Goal: Task Accomplishment & Management: Complete application form

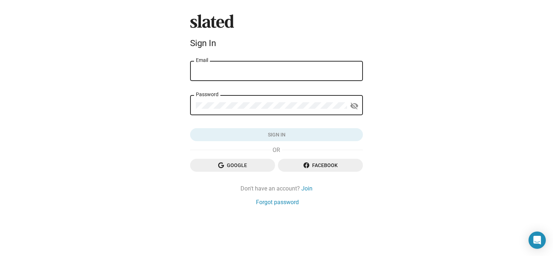
click at [231, 73] on input "Email" at bounding box center [276, 71] width 161 height 6
type input "whitetreeprod@msn.com"
click at [290, 112] on div "Password" at bounding box center [271, 104] width 151 height 21
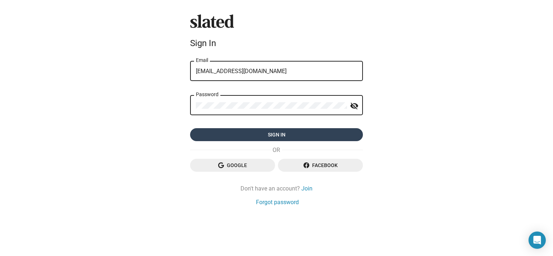
click at [278, 133] on span "Sign in" at bounding box center [276, 134] width 161 height 13
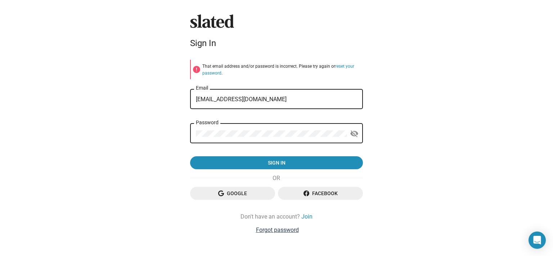
click at [269, 233] on link "Forgot password" at bounding box center [277, 230] width 43 height 8
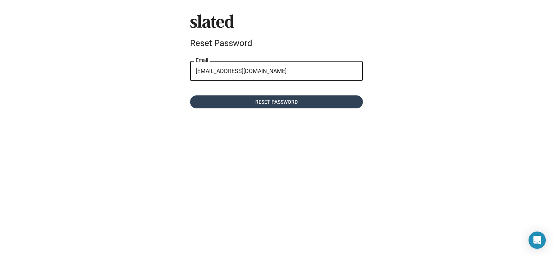
click at [268, 103] on span "Reset password" at bounding box center [276, 101] width 161 height 13
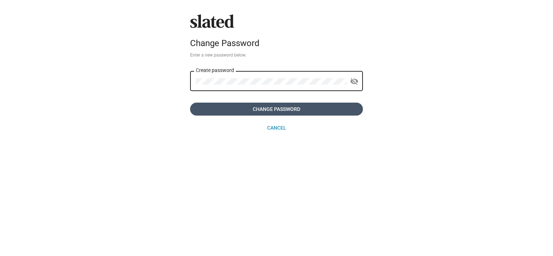
click at [249, 109] on span "Change Password" at bounding box center [276, 109] width 161 height 13
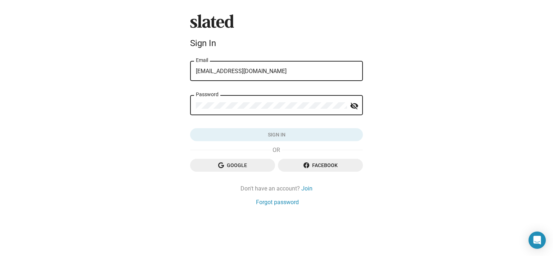
click at [232, 122] on div "Password visibility_off" at bounding box center [276, 108] width 173 height 27
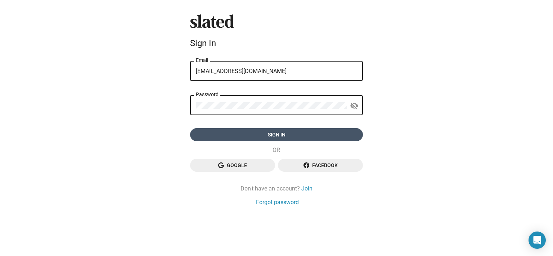
click at [225, 135] on span "Sign in" at bounding box center [276, 134] width 161 height 13
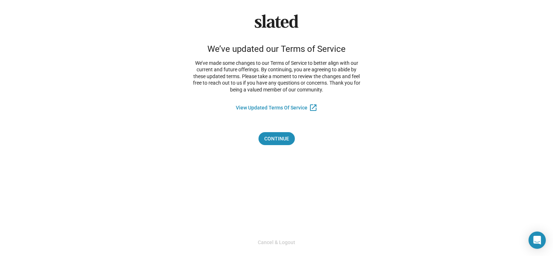
click at [268, 132] on div "Slated We’ve updated our Terms of Service We’ve made some changes to our Terms …" at bounding box center [276, 79] width 179 height 131
click at [270, 144] on span "Continue" at bounding box center [276, 138] width 25 height 13
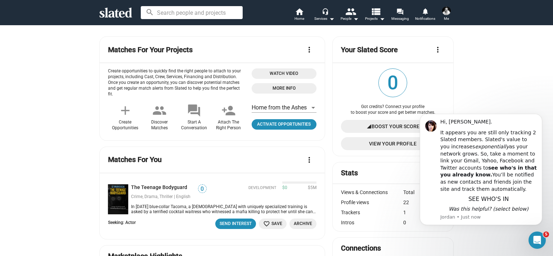
click at [266, 126] on span "Activate Opportunities" at bounding box center [284, 125] width 59 height 8
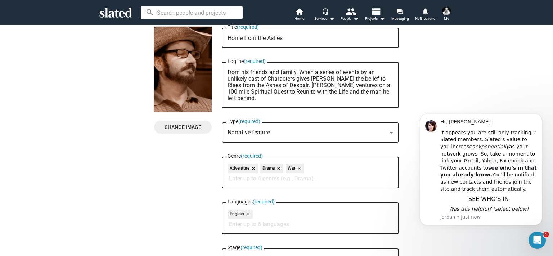
scroll to position [36, 0]
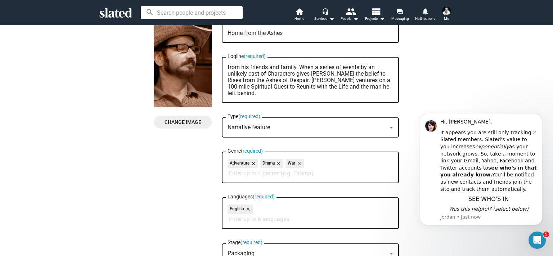
click at [291, 128] on div "Narrative feature" at bounding box center [307, 128] width 159 height 8
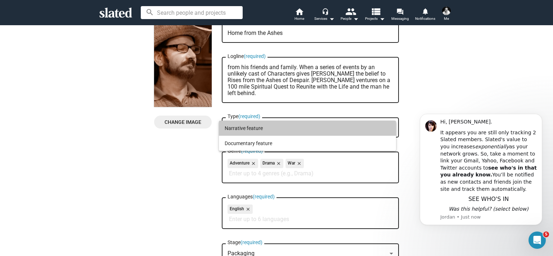
click at [291, 128] on span "Narrative feature" at bounding box center [308, 128] width 166 height 15
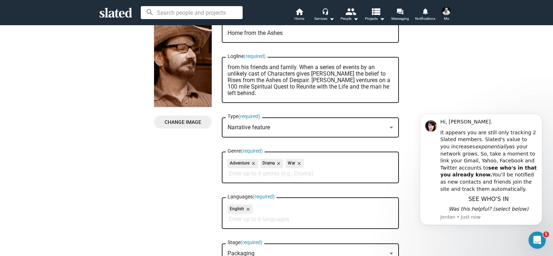
scroll to position [0, 0]
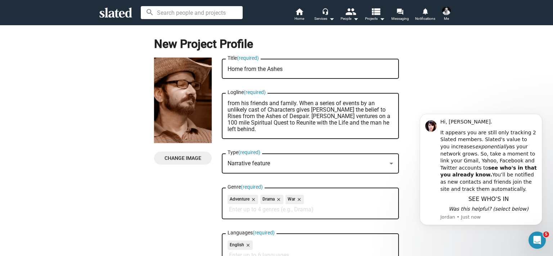
click at [436, 71] on div "New Project Profile Change Image Change Image Home from the Ashes Title (requir…" at bounding box center [277, 204] width 562 height 358
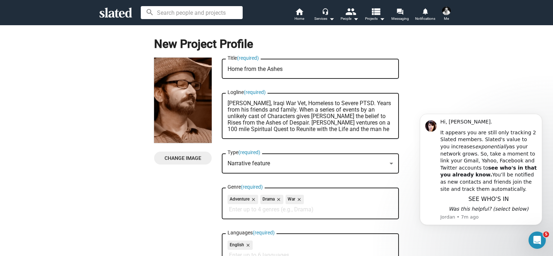
drag, startPoint x: 255, startPoint y: 132, endPoint x: 219, endPoint y: 99, distance: 49.0
click at [219, 99] on div "Change Image Change Image Home from the Ashes Title (required) [PERSON_NAME], I…" at bounding box center [276, 221] width 245 height 326
click at [237, 123] on textarea "[PERSON_NAME], Iraqi War Vet, Homeless to Severe PTSD. Years from his friends a…" at bounding box center [311, 116] width 166 height 32
drag, startPoint x: 263, startPoint y: 104, endPoint x: 210, endPoint y: 106, distance: 52.7
click at [210, 106] on div "Change Image Change Image Home from the Ashes Title (required) [PERSON_NAME], I…" at bounding box center [276, 221] width 245 height 326
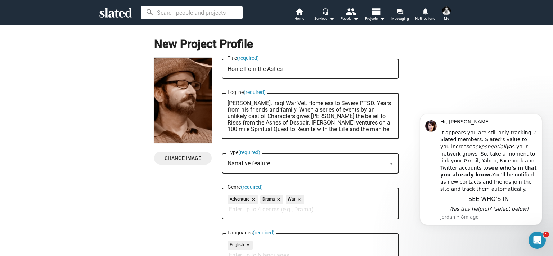
click at [287, 109] on textarea "[PERSON_NAME], Iraqi War Vet, Homeless to Severe PTSD. Years from his friends a…" at bounding box center [311, 116] width 166 height 32
click at [314, 112] on textarea "[PERSON_NAME], Iraqi War Vet, Homeless to Severe PTSD. Years from his friends a…" at bounding box center [311, 116] width 166 height 32
click at [328, 105] on textarea "[PERSON_NAME], Iraqi War Vet, Homeless to Severe PTSD. Years from his friends a…" at bounding box center [311, 116] width 166 height 32
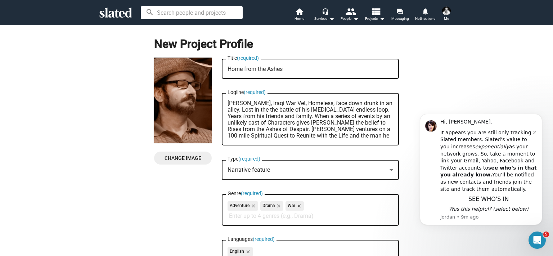
drag, startPoint x: 372, startPoint y: 110, endPoint x: 297, endPoint y: 117, distance: 76.0
click at [297, 117] on textarea "[PERSON_NAME], Iraqi War Vet, Homeless, face down drunk in an alley. Lost in th…" at bounding box center [311, 119] width 166 height 39
drag, startPoint x: 279, startPoint y: 115, endPoint x: 253, endPoint y: 117, distance: 26.1
click at [253, 117] on textarea "[PERSON_NAME], Iraqi War Vet, Homeless, face down drunk in an alley. Lost in th…" at bounding box center [311, 119] width 166 height 39
click at [294, 117] on textarea "[PERSON_NAME], Iraqi War Vet, Homeless, face down drunk in an alley. Lost in th…" at bounding box center [311, 119] width 166 height 39
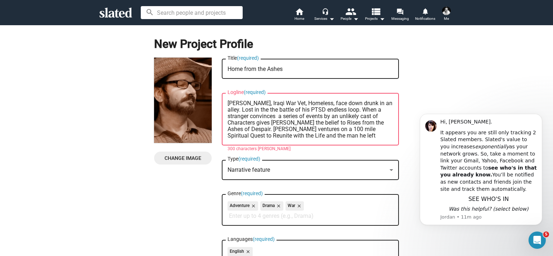
drag, startPoint x: 280, startPoint y: 117, endPoint x: 253, endPoint y: 117, distance: 27.4
click at [253, 117] on textarea "[PERSON_NAME], Iraqi War Vet, Homeless, face down drunk in an alley. Lost in th…" at bounding box center [311, 119] width 166 height 39
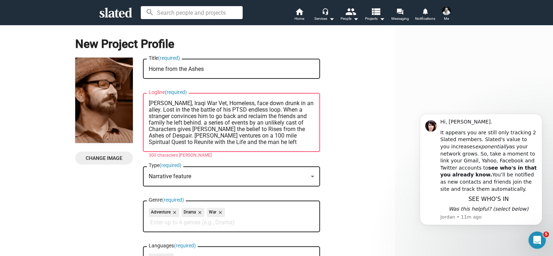
drag, startPoint x: 248, startPoint y: 136, endPoint x: 292, endPoint y: 124, distance: 44.9
click at [292, 124] on textarea "[PERSON_NAME], Iraqi War Vet, Homeless, face down drunk in an alley. Lost in th…" at bounding box center [232, 122] width 166 height 45
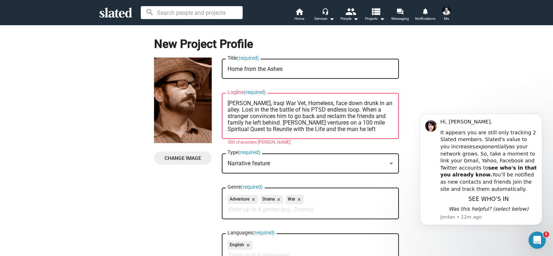
drag, startPoint x: 263, startPoint y: 102, endPoint x: 237, endPoint y: 105, distance: 26.8
click at [237, 105] on textarea "[PERSON_NAME], Iraqi War Vet, Homeless, face down drunk in an alley. Lost in th…" at bounding box center [311, 116] width 166 height 32
drag, startPoint x: 236, startPoint y: 102, endPoint x: 227, endPoint y: 102, distance: 8.6
click at [228, 102] on textarea "[PERSON_NAME], Iraqi War Vet, Homeless, face down drunk in an alley. Lost in th…" at bounding box center [311, 116] width 166 height 32
drag, startPoint x: 280, startPoint y: 105, endPoint x: 271, endPoint y: 104, distance: 8.8
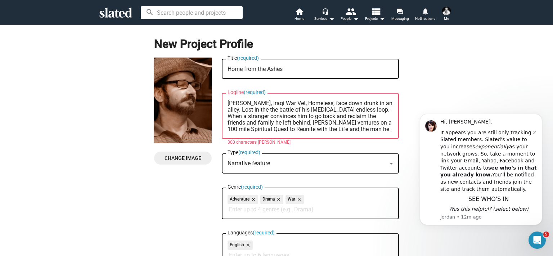
click at [271, 104] on textarea "[PERSON_NAME], Iraqi War Vet, Homeless, face down drunk in an alley. Lost in th…" at bounding box center [311, 116] width 166 height 32
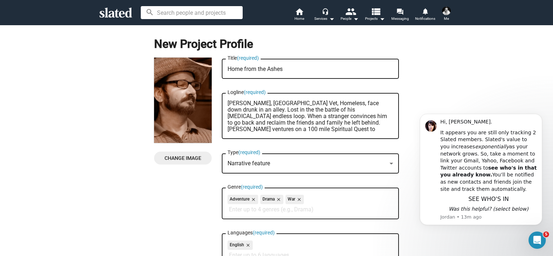
drag, startPoint x: 309, startPoint y: 110, endPoint x: 294, endPoint y: 110, distance: 14.4
click at [294, 110] on textarea "[PERSON_NAME], [GEOGRAPHIC_DATA] Vet, Homeless, face down drunk in an alley. Lo…" at bounding box center [311, 116] width 166 height 32
click at [315, 110] on textarea "[PERSON_NAME], [GEOGRAPHIC_DATA] Vet, Homeless, face down drunk in an alley. Lo…" at bounding box center [311, 116] width 166 height 32
paste textarea "PTSD"
drag, startPoint x: 289, startPoint y: 123, endPoint x: 283, endPoint y: 123, distance: 5.8
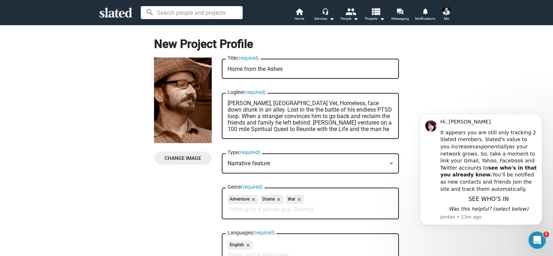
click at [283, 123] on textarea "[PERSON_NAME], [GEOGRAPHIC_DATA] Vet, Homeless, face down drunk in an alley. Lo…" at bounding box center [311, 116] width 166 height 32
drag, startPoint x: 314, startPoint y: 124, endPoint x: 292, endPoint y: 123, distance: 21.7
click at [292, 123] on textarea "[PERSON_NAME], [GEOGRAPHIC_DATA] Vet, Homeless, face down drunk in an alley. Lo…" at bounding box center [311, 116] width 166 height 32
click at [378, 125] on textarea "[PERSON_NAME], [GEOGRAPHIC_DATA] Vet, Homeless, face down drunk in an alley. Lo…" at bounding box center [311, 116] width 166 height 32
drag, startPoint x: 273, startPoint y: 130, endPoint x: 224, endPoint y: 131, distance: 49.0
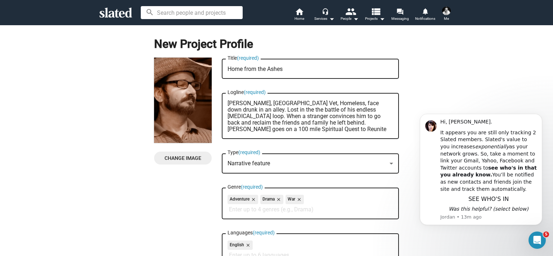
click at [224, 131] on div "[PERSON_NAME], [GEOGRAPHIC_DATA] Vet, Homeless, face down drunk in an alley. Lo…" at bounding box center [310, 115] width 177 height 47
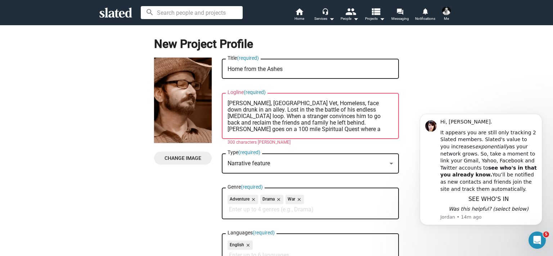
drag, startPoint x: 374, startPoint y: 130, endPoint x: 296, endPoint y: 130, distance: 78.6
click at [296, 130] on textarea "[PERSON_NAME], [GEOGRAPHIC_DATA] Vet, Homeless, face down drunk in an alley. Lo…" at bounding box center [311, 116] width 166 height 32
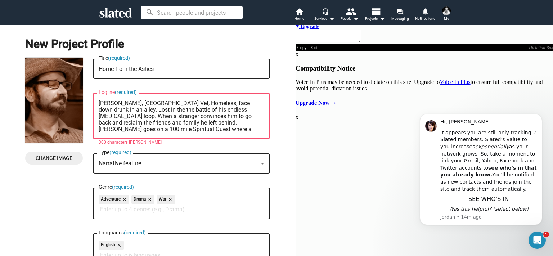
drag, startPoint x: 362, startPoint y: 123, endPoint x: 341, endPoint y: 124, distance: 20.9
click at [264, 124] on textarea "[PERSON_NAME], [GEOGRAPHIC_DATA] Vet, Homeless, face down drunk in an alley. Lo…" at bounding box center [182, 116] width 166 height 32
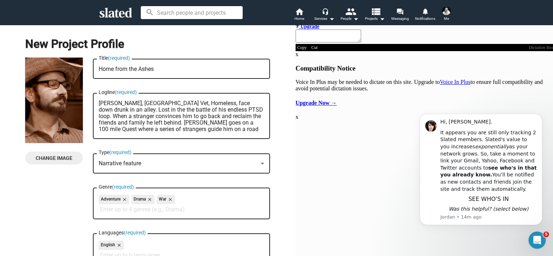
click at [264, 123] on textarea "[PERSON_NAME], [GEOGRAPHIC_DATA] Vet, Homeless, face down drunk in an alley. Lo…" at bounding box center [182, 116] width 166 height 32
click at [264, 129] on textarea "[PERSON_NAME], [GEOGRAPHIC_DATA] Vet, Homeless, face down drunk in an alley. Lo…" at bounding box center [182, 116] width 166 height 32
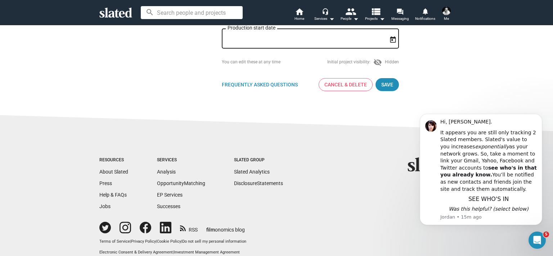
scroll to position [288, 0]
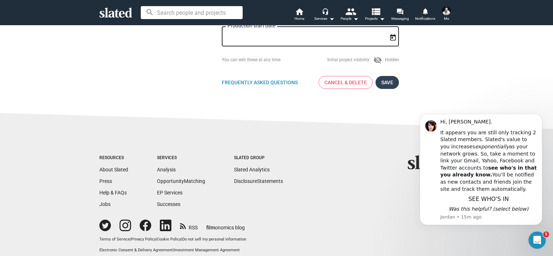
type textarea "[PERSON_NAME], [GEOGRAPHIC_DATA] Vet, Homeless, face down drunk in an alley. Lo…"
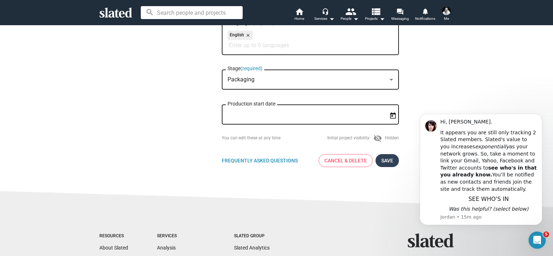
scroll to position [216, 0]
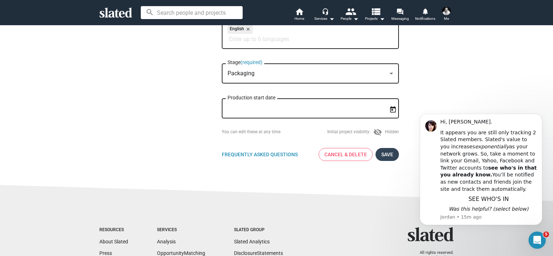
click at [387, 154] on span "Save" at bounding box center [388, 154] width 12 height 13
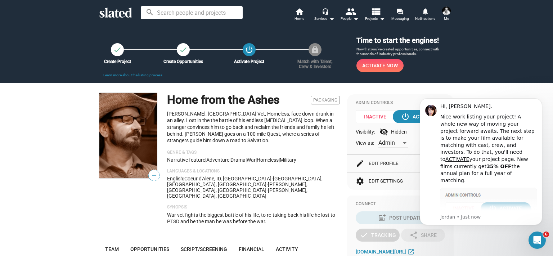
click at [485, 82] on div "check Create Project check Create Opportunities power_settings_new Activate Pro…" at bounding box center [276, 54] width 553 height 58
click at [539, 235] on div "Open Intercom Messenger" at bounding box center [537, 239] width 24 height 24
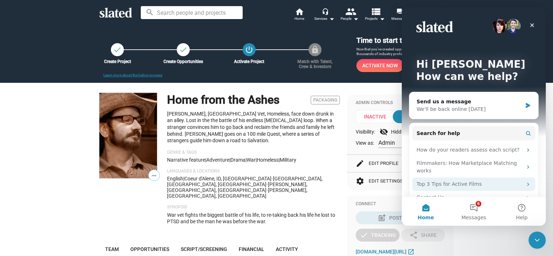
scroll to position [14, 0]
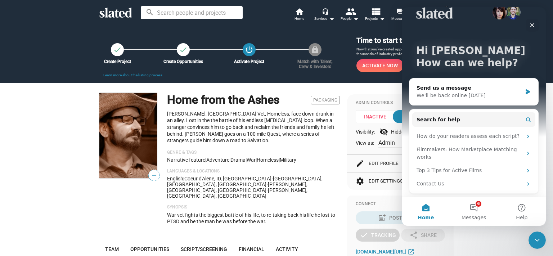
click at [258, 78] on div "check Create Project check Create Opportunities power_settings_new Activate Pro…" at bounding box center [276, 54] width 553 height 58
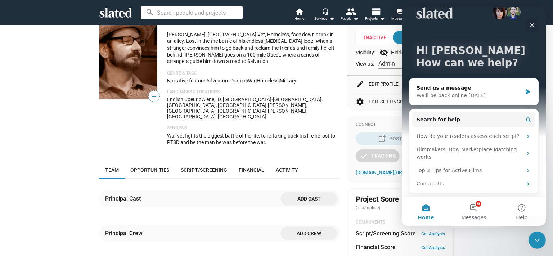
scroll to position [108, 0]
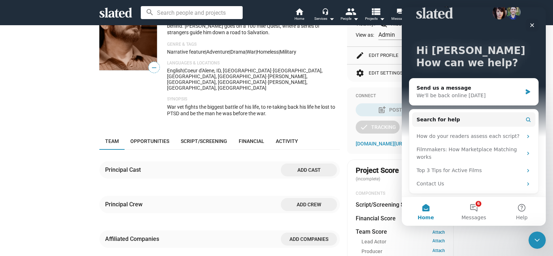
click at [249, 196] on div "Principal Crew Add crew" at bounding box center [219, 204] width 241 height 17
click at [534, 26] on icon "Close" at bounding box center [533, 25] width 6 height 6
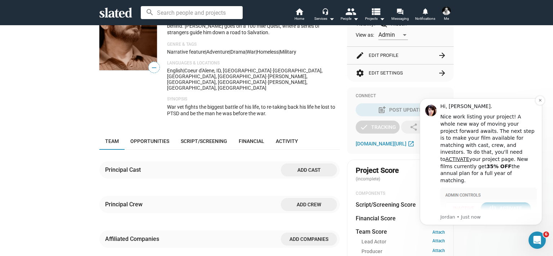
scroll to position [0, 0]
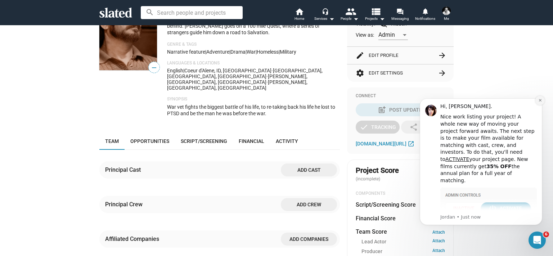
click at [542, 100] on icon "Dismiss notification" at bounding box center [541, 100] width 4 height 4
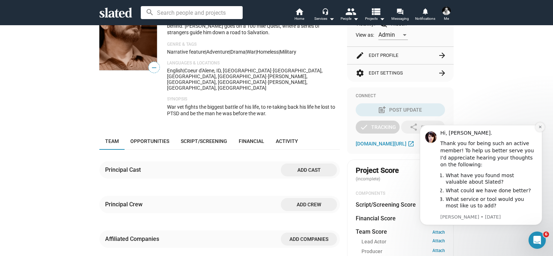
click at [542, 127] on icon "Dismiss notification" at bounding box center [541, 127] width 4 height 4
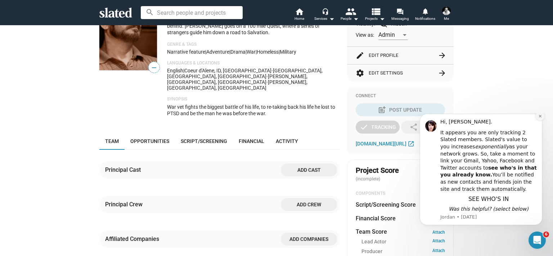
click at [541, 121] on button "Dismiss notification" at bounding box center [540, 115] width 9 height 9
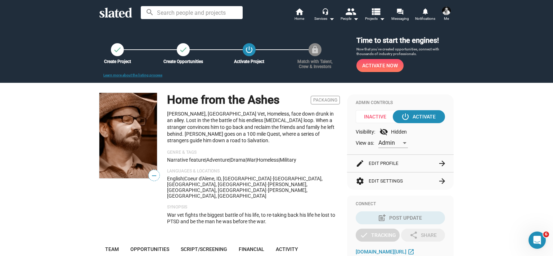
click at [133, 145] on img at bounding box center [128, 135] width 58 height 85
click at [149, 175] on span "—" at bounding box center [154, 175] width 11 height 9
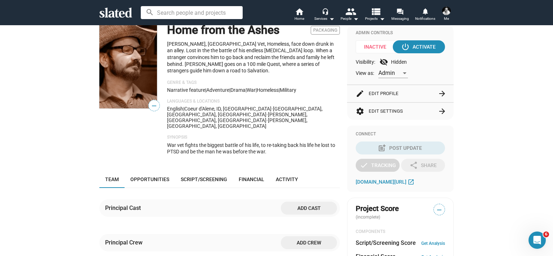
scroll to position [72, 0]
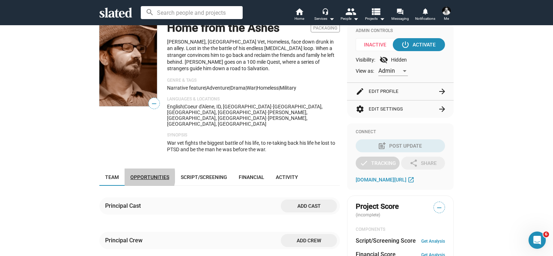
click at [136, 174] on span "Opportunities" at bounding box center [149, 177] width 39 height 6
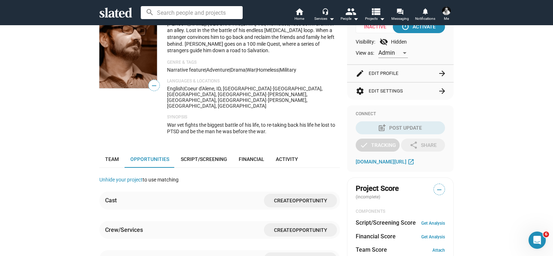
scroll to position [126, 0]
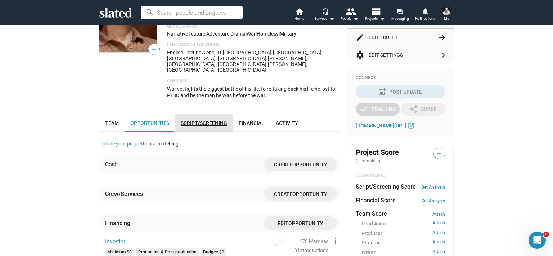
click at [194, 120] on span "Script/Screening" at bounding box center [204, 123] width 46 height 6
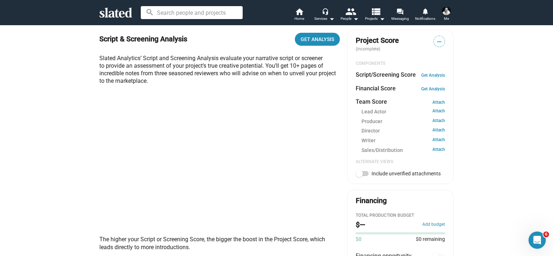
scroll to position [270, 0]
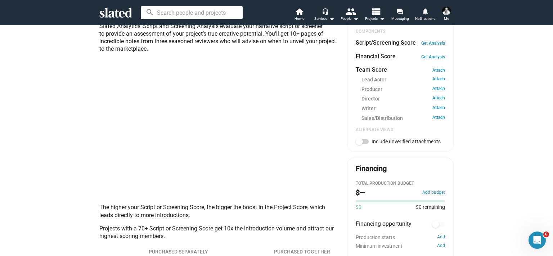
click at [74, 136] on div "check Create Project check Create Opportunities power_settings_new Activate Pro…" at bounding box center [276, 154] width 553 height 799
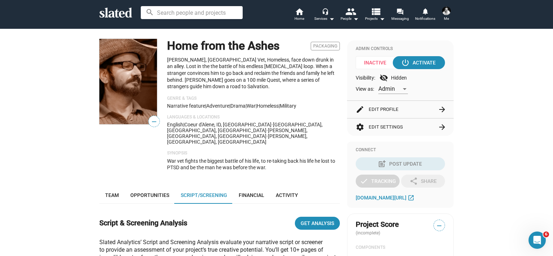
scroll to position [54, 0]
click at [194, 115] on p "Languages & Locations" at bounding box center [253, 118] width 173 height 6
click at [253, 192] on span "Financial" at bounding box center [252, 195] width 26 height 6
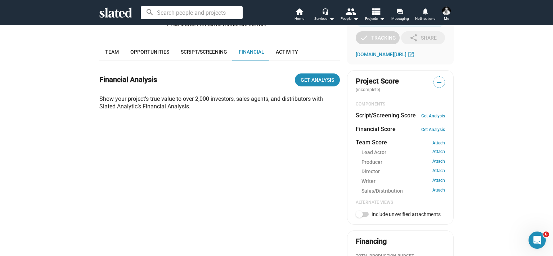
scroll to position [198, 0]
click at [149, 48] on span "Opportunities" at bounding box center [149, 51] width 39 height 6
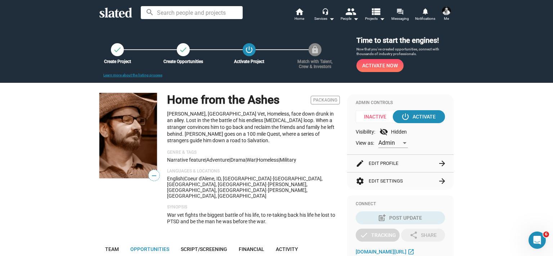
click at [398, 17] on span "Messaging" at bounding box center [401, 18] width 18 height 9
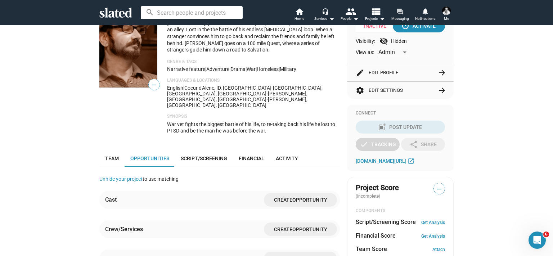
scroll to position [144, 0]
